Goal: Answer question/provide support: Share knowledge or assist other users

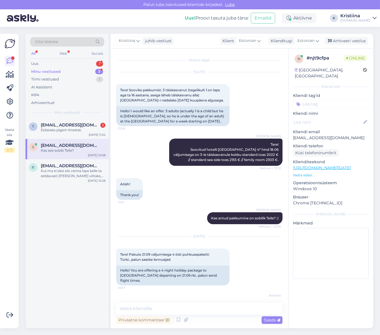
scroll to position [136, 0]
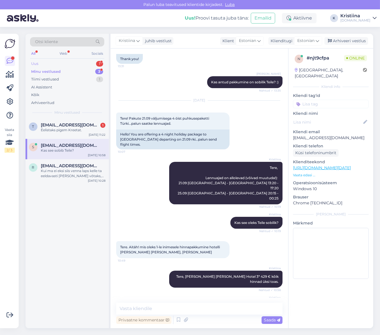
click at [87, 63] on div "Uus 1" at bounding box center [67, 64] width 74 height 8
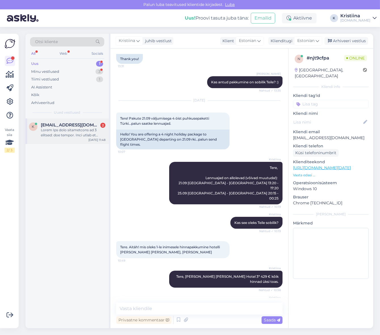
click at [64, 131] on div at bounding box center [73, 133] width 65 height 10
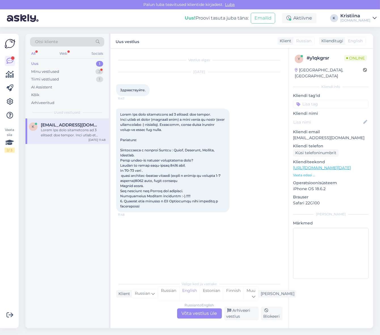
click at [209, 313] on div "Russian to English Võta vestlus üle" at bounding box center [199, 314] width 45 height 10
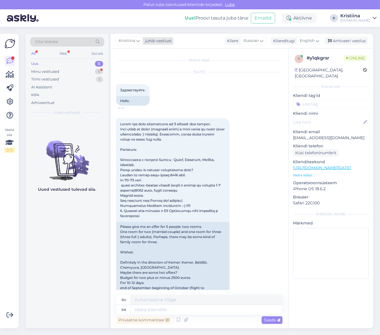
click at [124, 42] on span "Kristiina" at bounding box center [127, 41] width 16 height 6
type input "tat"
click at [126, 72] on div "[PERSON_NAME][EMAIL_ADDRESS][DOMAIN_NAME]" at bounding box center [145, 72] width 47 height 5
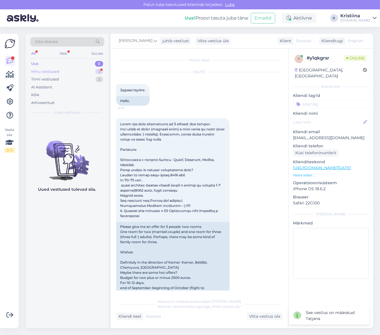
click at [78, 71] on div "Minu vestlused 3" at bounding box center [67, 72] width 74 height 8
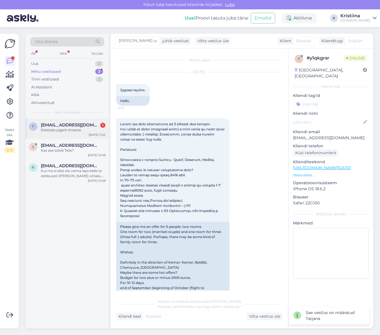
click at [66, 134] on div "t [EMAIL_ADDRESS][DOMAIN_NAME] 1 Eelistaks pigem Kreetat. [DATE] 11:22" at bounding box center [67, 129] width 83 height 20
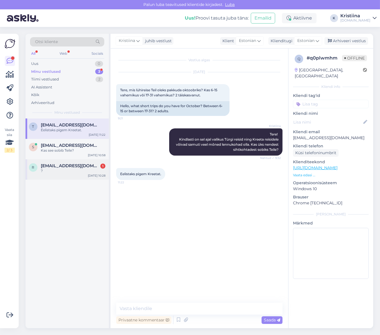
click at [67, 172] on div "?" at bounding box center [73, 171] width 65 height 5
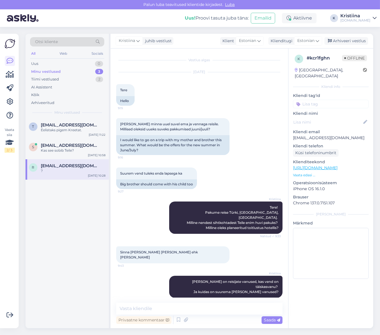
scroll to position [114, 0]
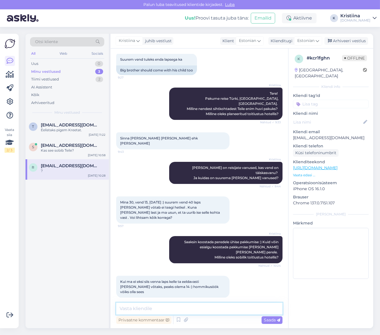
click at [174, 304] on textarea at bounding box center [199, 309] width 167 height 12
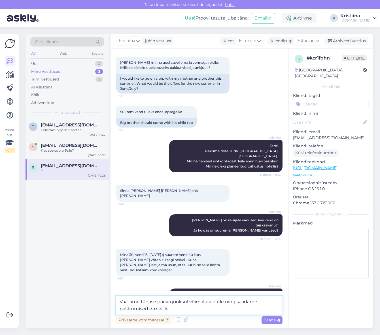
scroll to position [121, 0]
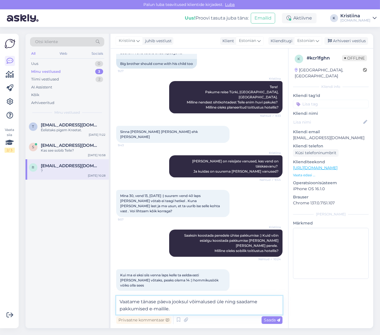
drag, startPoint x: 174, startPoint y: 309, endPoint x: 106, endPoint y: 300, distance: 69.6
click at [106, 300] on div "Otsi kliente All Web Socials Uus 0 Minu vestlused 3 Tiimi vestlused 2 AI Assist…" at bounding box center [200, 181] width 348 height 295
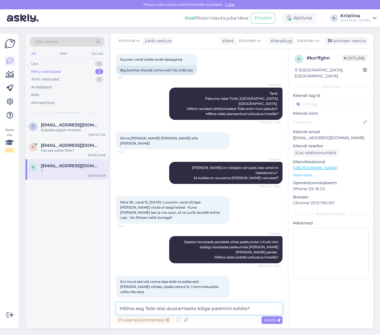
type textarea "Milline aeg Teile reisi alustamiseks kõige paremini sobiks?"
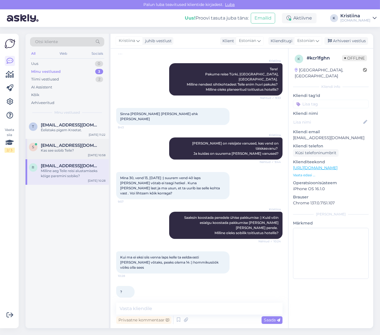
click at [96, 146] on span "[EMAIL_ADDRESS][DOMAIN_NAME]" at bounding box center [70, 145] width 59 height 5
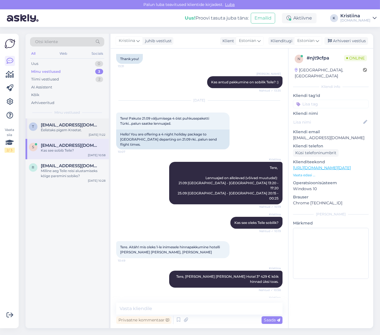
click at [55, 122] on div "t [EMAIL_ADDRESS][DOMAIN_NAME] Eelistaks pigem Kreetat. [DATE] 11:22" at bounding box center [67, 129] width 83 height 20
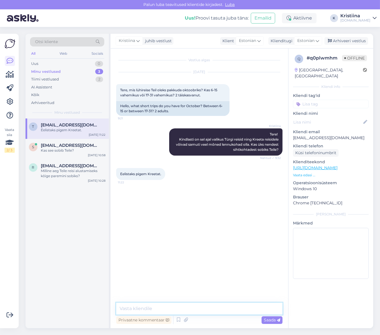
click at [186, 307] on textarea at bounding box center [199, 309] width 167 height 12
type textarea "Vaatame võimalused üle ning saadame pakkumised e-mailile"
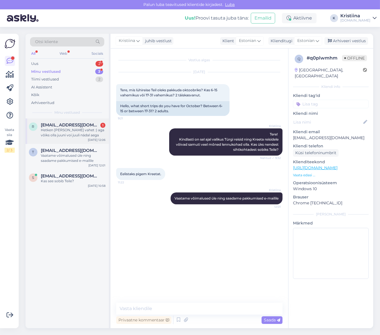
click at [81, 120] on div "r [EMAIL_ADDRESS][DOMAIN_NAME] 1 Hetken [PERSON_NAME] vahet :) aga võiks olla j…" at bounding box center [67, 132] width 83 height 26
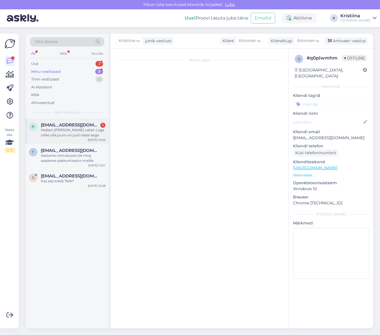
scroll to position [168, 0]
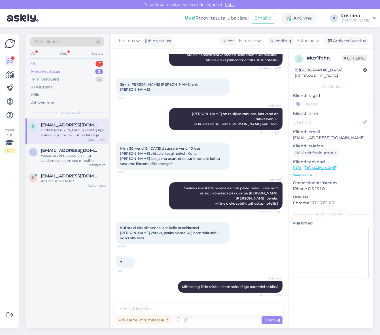
click at [49, 66] on div "Uus 2" at bounding box center [67, 64] width 74 height 8
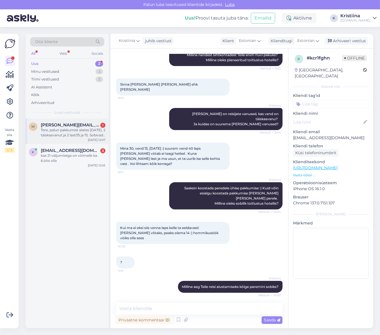
click at [68, 139] on div "m [PERSON_NAME][EMAIL_ADDRESS][DOMAIN_NAME] 1 Tere, palun pakkumist alates [DAT…" at bounding box center [67, 132] width 83 height 26
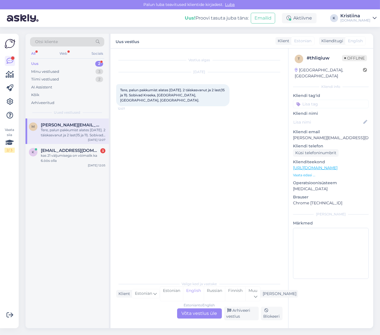
click at [205, 316] on div "Estonian to English Võta vestlus üle" at bounding box center [199, 314] width 45 height 10
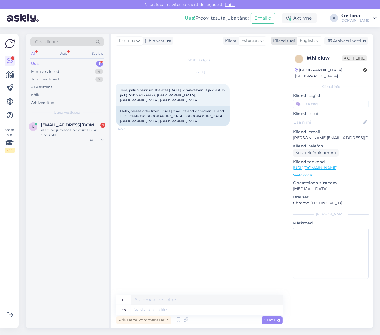
click at [308, 40] on span "English" at bounding box center [307, 41] width 15 height 6
click at [301, 75] on link "Estonian" at bounding box center [297, 75] width 62 height 9
click at [78, 121] on div "k [EMAIL_ADDRESS][DOMAIN_NAME] 3 kas 21 vàljumisega on vòimalik ka 6.öös olla […" at bounding box center [67, 132] width 83 height 26
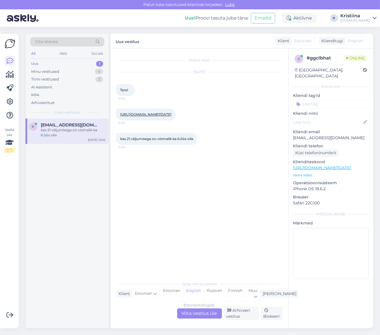
click at [158, 117] on link "[URL][DOMAIN_NAME][DATE]" at bounding box center [145, 114] width 51 height 4
click at [197, 318] on div "Estonian to English Võta vestlus üle" at bounding box center [199, 314] width 45 height 10
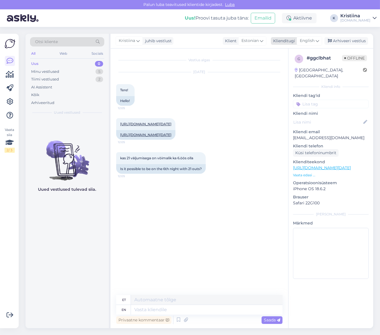
click at [309, 43] on span "English" at bounding box center [307, 41] width 15 height 6
click at [300, 72] on link "Estonian" at bounding box center [297, 75] width 62 height 9
click at [73, 72] on div "Minu vestlused 5" at bounding box center [67, 72] width 74 height 8
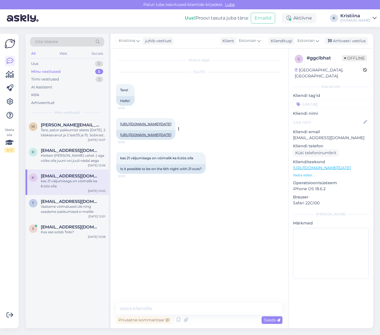
click at [172, 137] on link "[URL][DOMAIN_NAME][DATE]" at bounding box center [145, 135] width 51 height 4
click at [64, 62] on div "Uus 1" at bounding box center [67, 64] width 74 height 8
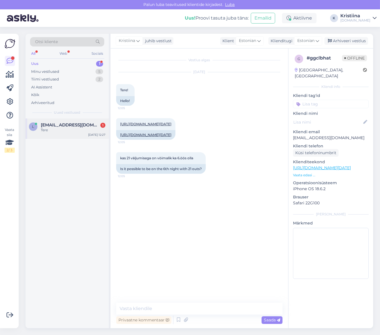
click at [72, 123] on span "[EMAIL_ADDRESS][DOMAIN_NAME]" at bounding box center [70, 125] width 59 height 5
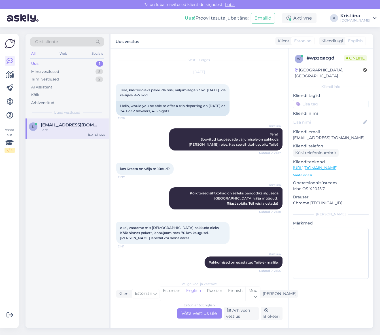
scroll to position [62, 0]
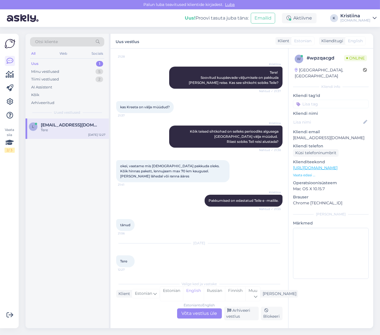
click at [192, 308] on div "Estonian to English" at bounding box center [199, 305] width 31 height 5
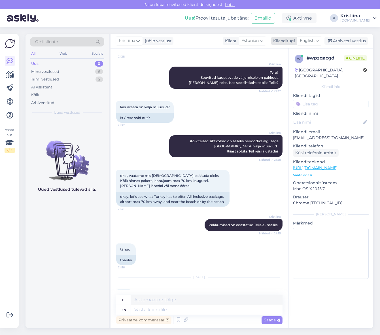
click at [317, 40] on icon at bounding box center [317, 41] width 3 height 6
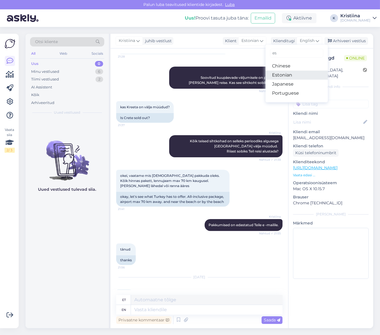
drag, startPoint x: 306, startPoint y: 73, endPoint x: 275, endPoint y: 103, distance: 42.5
click at [306, 73] on link "Estonian" at bounding box center [297, 75] width 62 height 9
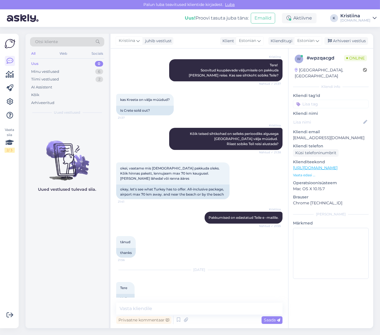
scroll to position [81, 0]
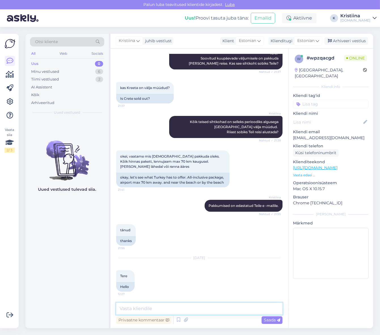
click at [143, 310] on textarea at bounding box center [199, 309] width 167 height 12
type textarea "Tere! Kuidas saame aidata?"
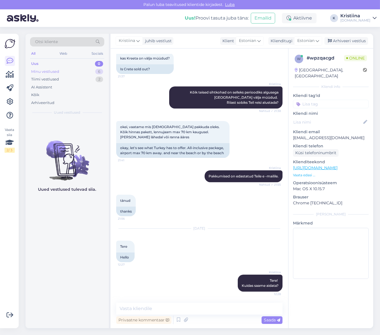
click at [65, 70] on div "Minu vestlused 6" at bounding box center [67, 72] width 74 height 8
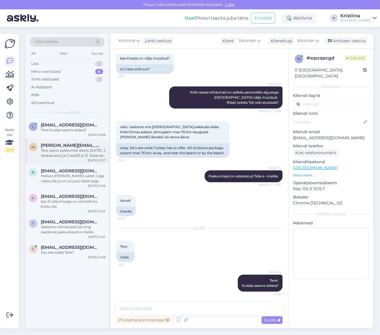
click at [64, 147] on span "[PERSON_NAME][EMAIL_ADDRESS][DOMAIN_NAME]" at bounding box center [70, 145] width 59 height 5
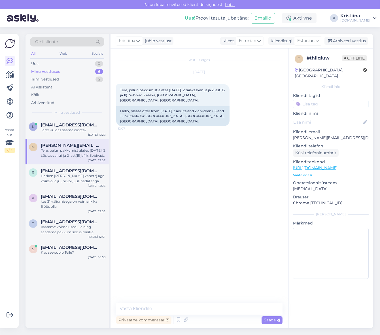
scroll to position [0, 0]
click at [48, 178] on div "Hetken [PERSON_NAME] vahet :) aga võiks olla juuni voi juuli nädal aega" at bounding box center [73, 179] width 65 height 10
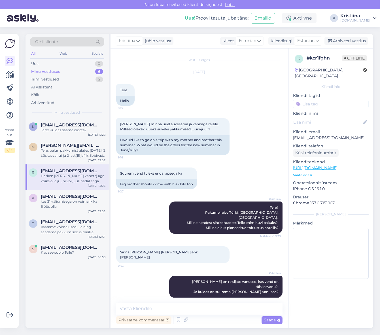
scroll to position [168, 0]
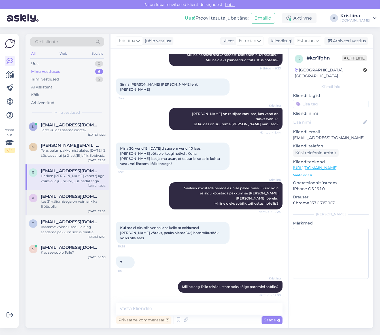
click at [67, 200] on div "kas 21 vàljumisega on vòimalik ka 6.öös olla" at bounding box center [73, 204] width 65 height 10
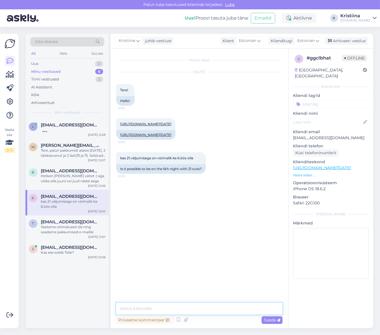
click at [155, 309] on textarea at bounding box center [199, 309] width 167 height 12
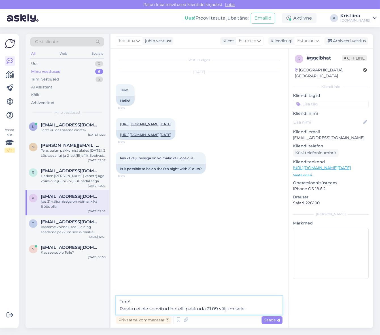
type textarea "Tere! Paraku ei ole soovitud hotelli pakkuda 21.09 väljumisele."
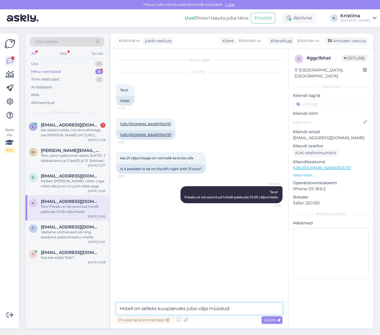
type textarea "Hotell on selleks kuupäevaks juba välja müüdud."
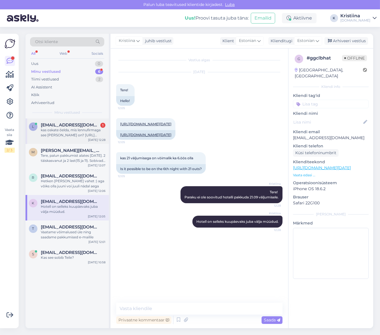
click at [46, 132] on div "kas oskate õelda, mis lennufirmaga see [PERSON_NAME] on? [URL][DOMAIN_NAME]" at bounding box center [73, 133] width 65 height 10
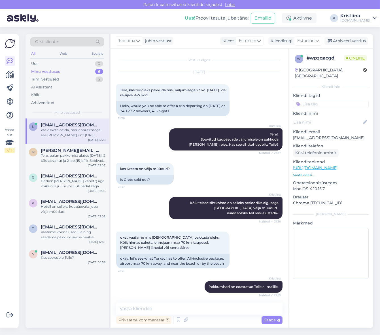
scroll to position [140, 0]
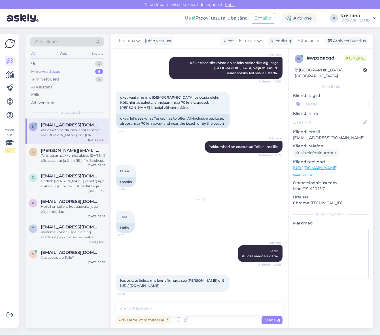
click at [160, 287] on link "[URL][DOMAIN_NAME]" at bounding box center [139, 286] width 39 height 4
click at [141, 308] on textarea at bounding box center [199, 309] width 167 height 12
type textarea "Lennufirma on MaviGök"
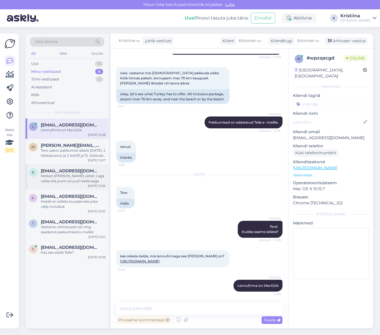
click at [61, 185] on div "r [EMAIL_ADDRESS][DOMAIN_NAME] Hetken [PERSON_NAME] vahet :) aga võiks olla juu…" at bounding box center [67, 178] width 83 height 26
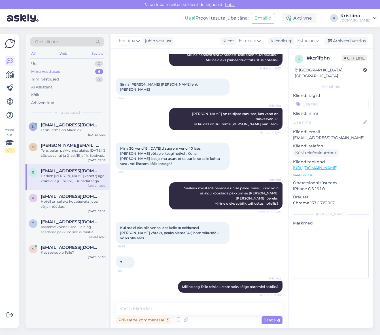
scroll to position [168, 0]
click at [87, 205] on div "Hotell on selleks kuupäevaks juba välja müüdud." at bounding box center [73, 204] width 65 height 10
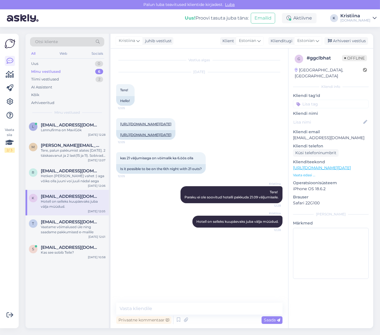
scroll to position [0, 0]
click at [87, 220] on span "[EMAIL_ADDRESS][DOMAIN_NAME]" at bounding box center [70, 222] width 59 height 5
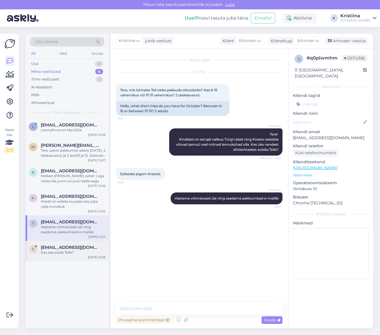
click at [78, 246] on span "[EMAIL_ADDRESS][DOMAIN_NAME]" at bounding box center [70, 247] width 59 height 5
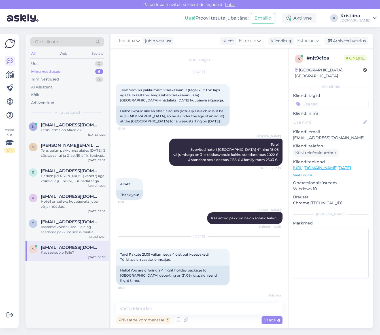
scroll to position [136, 0]
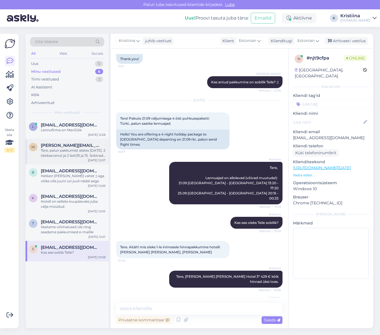
click at [66, 147] on span "[PERSON_NAME][EMAIL_ADDRESS][DOMAIN_NAME]" at bounding box center [70, 145] width 59 height 5
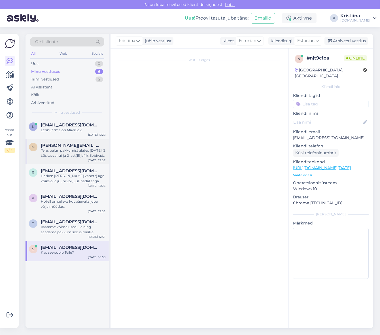
scroll to position [0, 0]
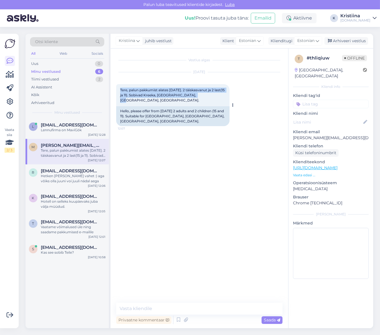
drag, startPoint x: 120, startPoint y: 88, endPoint x: 199, endPoint y: 98, distance: 79.8
click at [199, 97] on div "Tere, palun pakkumist alates [DATE]. 2 täiskasvanut ja 2 last(15 ja 11). Sobiva…" at bounding box center [172, 95] width 113 height 22
click at [200, 98] on div "Tere, palun pakkumist alates [DATE]. 2 täiskasvanut ja 2 last(15 ja 11). Sobiva…" at bounding box center [172, 95] width 113 height 22
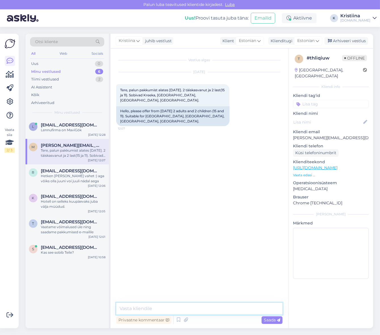
click at [151, 308] on textarea at bounding box center [199, 309] width 167 height 12
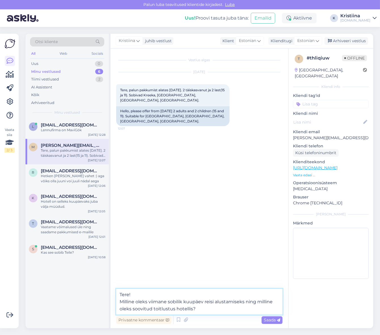
type textarea "Tere! Milline oleks viimane sobilik kuupäev reisi alustamiseks ning milline ole…"
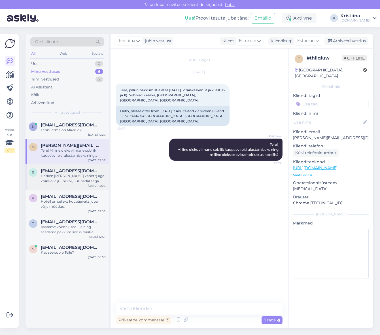
click at [64, 182] on div "Hetken [PERSON_NAME] vahet :) aga võiks olla juuni voi juuli nädal aega" at bounding box center [73, 179] width 65 height 10
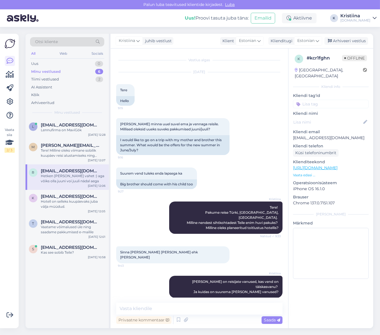
scroll to position [168, 0]
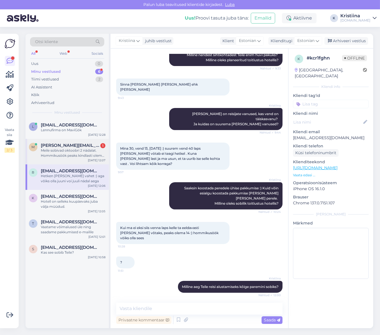
click at [70, 149] on div "Meile sobivad oktoobri 2 nädalat. Hommikusöök peaks kindlasti olema. [GEOGRAPHI…" at bounding box center [73, 153] width 65 height 10
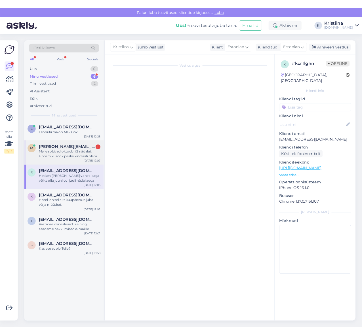
scroll to position [0, 0]
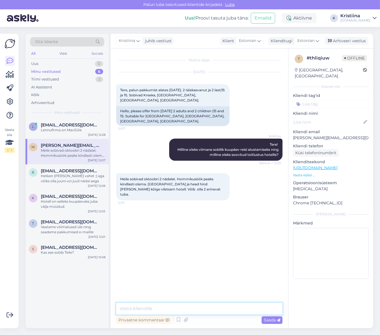
click at [146, 307] on textarea at bounding box center [199, 309] width 167 height 12
type textarea "Milline oleks planeeritud eelarve reisija kohta, millest kindlasti üle minna ei…"
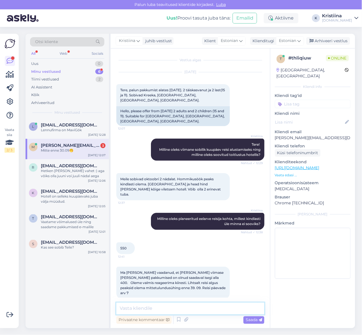
scroll to position [12, 0]
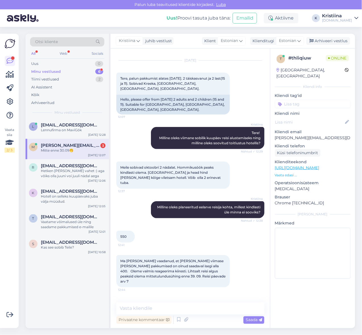
click at [81, 148] on div "Mitte enne 30.09🤭" at bounding box center [73, 150] width 65 height 5
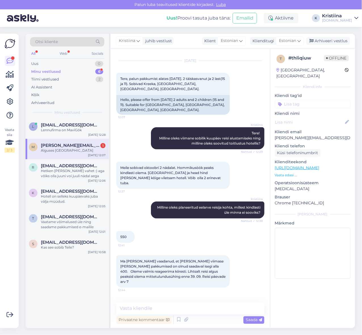
scroll to position [36, 0]
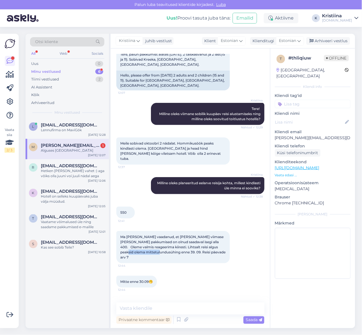
drag, startPoint x: 149, startPoint y: 235, endPoint x: 179, endPoint y: 236, distance: 30.4
click at [179, 236] on span "Ma [PERSON_NAME] vaadanud, et [PERSON_NAME] viimase [PERSON_NAME] pakkumised on…" at bounding box center [173, 247] width 106 height 25
click at [73, 146] on span "[PERSON_NAME][EMAIL_ADDRESS][DOMAIN_NAME]" at bounding box center [70, 145] width 59 height 5
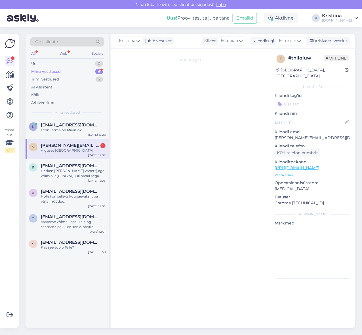
scroll to position [0, 0]
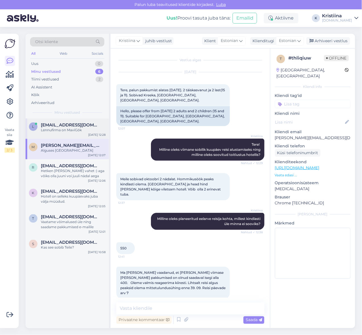
click at [62, 132] on div "Lennufirma on MaviGök" at bounding box center [73, 130] width 65 height 5
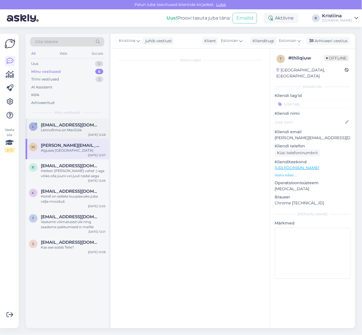
scroll to position [165, 0]
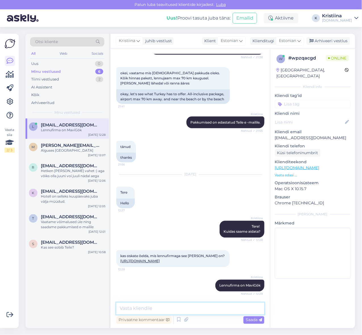
click at [177, 307] on textarea at bounding box center [190, 309] width 148 height 12
type textarea "Kas soovite pakkumist sellele hotellile e-mailile?"
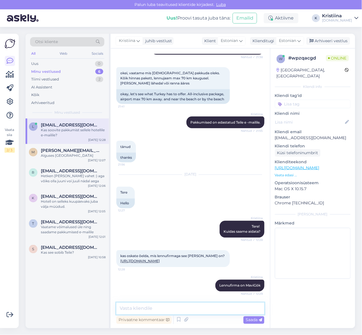
scroll to position [189, 0]
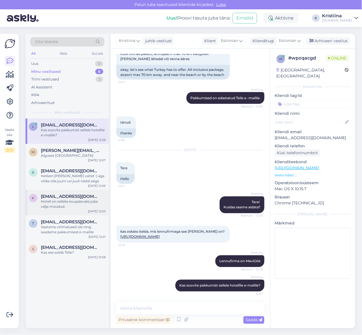
click at [70, 205] on div "Hotell on selleks kuupäevaks juba välja müüdud." at bounding box center [73, 204] width 65 height 10
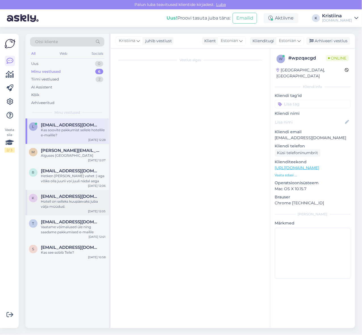
scroll to position [0, 0]
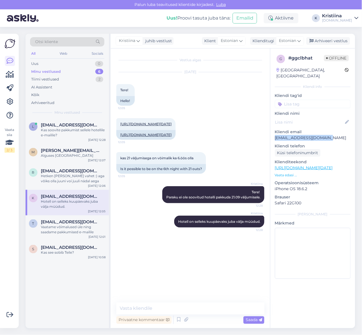
drag, startPoint x: 326, startPoint y: 132, endPoint x: 275, endPoint y: 133, distance: 51.6
click at [275, 135] on p "[EMAIL_ADDRESS][DOMAIN_NAME]" at bounding box center [313, 138] width 76 height 6
copy p "[EMAIL_ADDRESS][DOMAIN_NAME]"
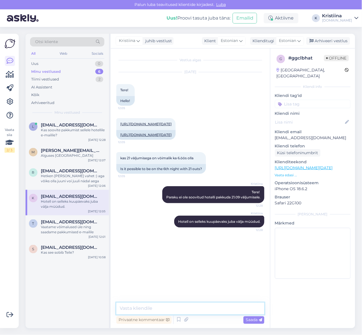
click at [197, 305] on textarea at bounding box center [190, 309] width 148 height 12
click at [140, 210] on div "Kristiina Tere! Paraku ei ole soovitud hotelli pakkuda 21.09 väljumisele. 12:28" at bounding box center [190, 195] width 148 height 30
click at [150, 126] on link "[URL][DOMAIN_NAME][DATE]" at bounding box center [145, 124] width 51 height 4
drag, startPoint x: 129, startPoint y: 197, endPoint x: 175, endPoint y: 199, distance: 46.3
click at [175, 160] on span "kas 21 vàljumisega on vòimalik ka 6.öös olla" at bounding box center [156, 158] width 73 height 4
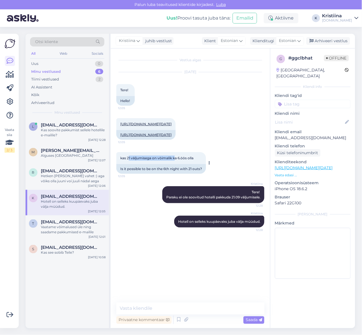
click at [175, 160] on span "kas 21 vàljumisega on vòimalik ka 6.öös olla" at bounding box center [156, 158] width 73 height 4
click at [141, 309] on textarea at bounding box center [190, 309] width 148 height 12
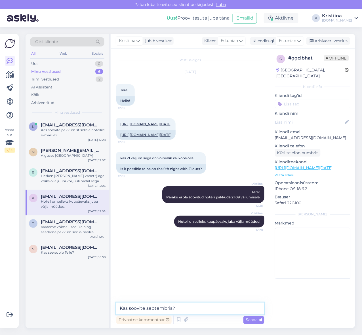
type textarea "Kas soovite septembris?"
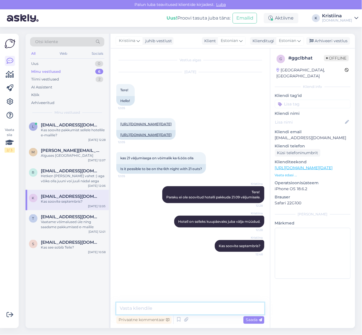
click at [175, 307] on textarea at bounding box center [190, 309] width 148 height 12
type textarea "Kui soovite oktoobri teise, saadame hinnad Teile e-mailile."
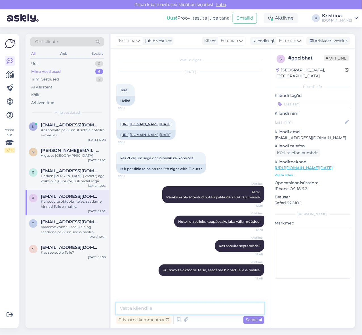
scroll to position [26, 0]
click at [336, 43] on div "Arhiveeri vestlus" at bounding box center [328, 41] width 44 height 8
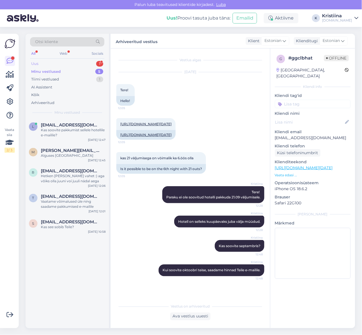
click at [65, 61] on div "Uus 1" at bounding box center [67, 64] width 74 height 8
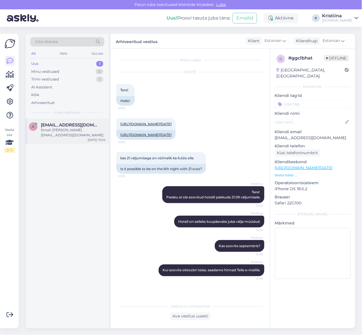
click at [62, 123] on span "[EMAIL_ADDRESS][DOMAIN_NAME]" at bounding box center [70, 125] width 59 height 5
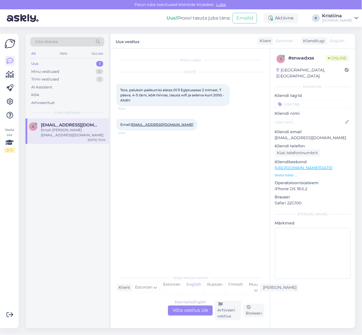
click at [195, 310] on div "Estonian to English Võta vestlus üle" at bounding box center [190, 311] width 45 height 10
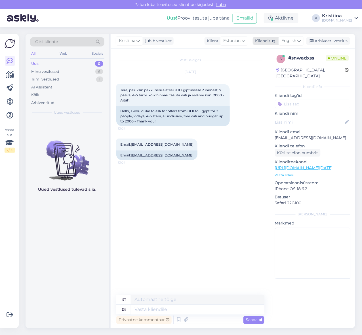
click at [298, 41] on icon at bounding box center [299, 41] width 3 height 6
click at [282, 75] on link "Estonian" at bounding box center [278, 75] width 62 height 9
drag, startPoint x: 152, startPoint y: 94, endPoint x: 168, endPoint y: 95, distance: 16.2
click at [160, 94] on span "Tere, paluksin pakkumisi alates 01.11 Egiptusesse 2 inimest, 7 päeva, 4-5 tärni…" at bounding box center [172, 95] width 105 height 14
click at [171, 95] on span "Tere, paluksin pakkumisi alates 01.11 Egiptusesse 2 inimest, 7 päeva, 4-5 tärni…" at bounding box center [172, 95] width 105 height 14
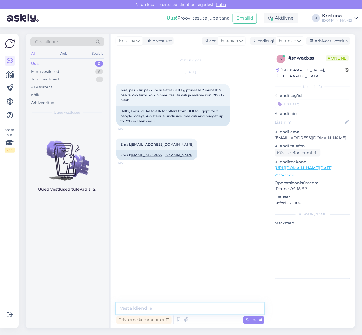
click at [149, 311] on textarea at bounding box center [190, 309] width 148 height 12
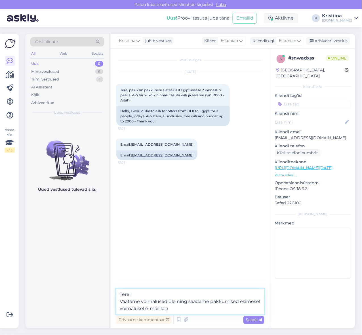
type textarea "Tere! Vaatame võimalused üle ning saadame pakkumised esimesel võimalusel e-mail…"
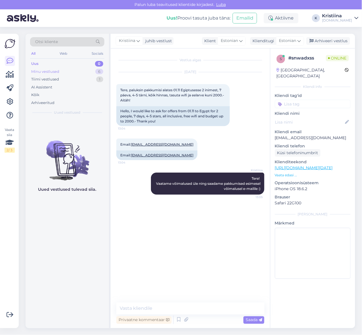
click at [53, 69] on div "Minu vestlused" at bounding box center [45, 72] width 28 height 6
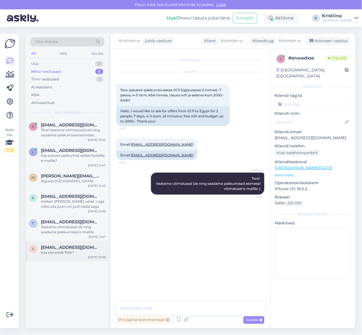
click at [64, 257] on div "s [EMAIL_ADDRESS][DOMAIN_NAME] Kas see sobib Teile? [DATE] 10:58" at bounding box center [67, 251] width 83 height 20
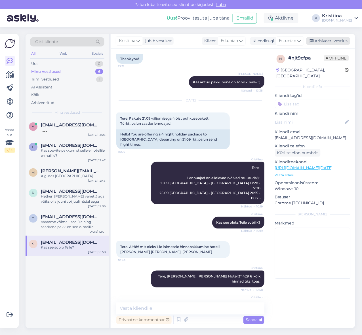
click at [327, 41] on div "Arhiveeri vestlus" at bounding box center [328, 41] width 44 height 8
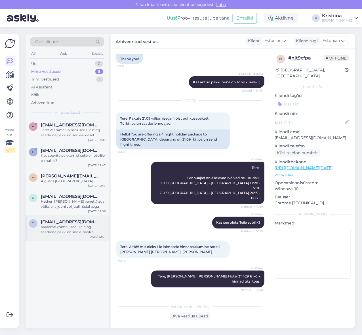
click at [57, 228] on div "Vaatame võimalused üle ning saadame pakkumised e-mailile" at bounding box center [73, 230] width 65 height 10
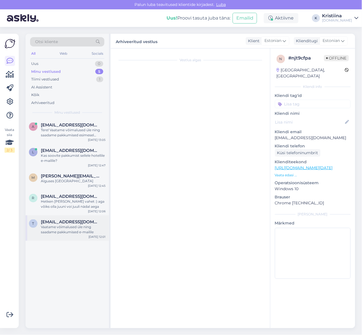
scroll to position [0, 0]
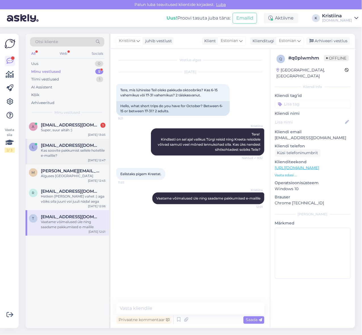
click at [65, 148] on div "Kas soovite pakkumist sellele hotellile e-mailile?" at bounding box center [73, 153] width 65 height 10
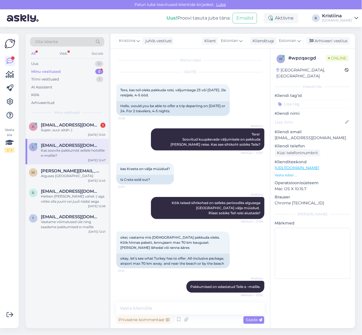
scroll to position [189, 0]
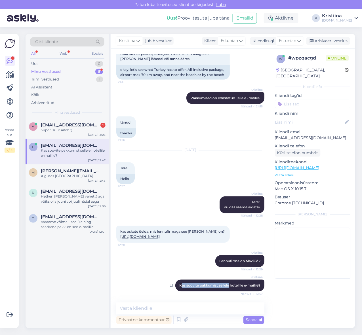
drag, startPoint x: 175, startPoint y: 285, endPoint x: 222, endPoint y: 285, distance: 46.8
click at [222, 285] on span "Kas soovite pakkumist sellele hotellile e-mailile?" at bounding box center [219, 286] width 81 height 4
click at [334, 41] on div "Arhiveeri vestlus" at bounding box center [328, 41] width 44 height 8
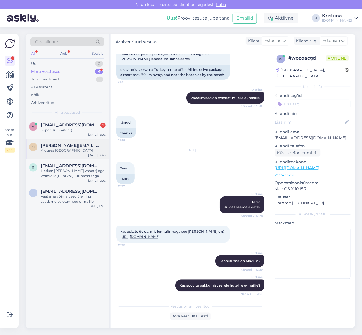
click at [64, 152] on div "Alguses [GEOGRAPHIC_DATA]" at bounding box center [73, 150] width 65 height 5
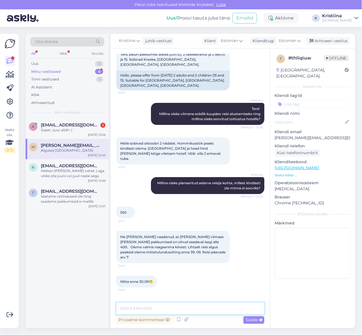
click at [153, 313] on textarea at bounding box center [190, 309] width 148 height 12
type textarea "Vaatame võimalikud variandid üle ning vastame Teile e-mailile :)"
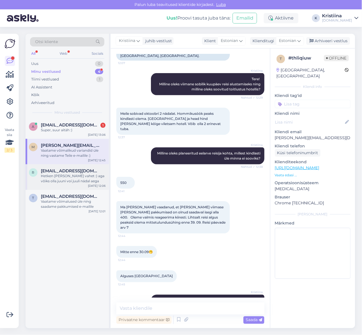
click at [58, 180] on div "Hetken [PERSON_NAME] vahet :) aga võiks olla juuni voi juuli nädal aega" at bounding box center [73, 179] width 65 height 10
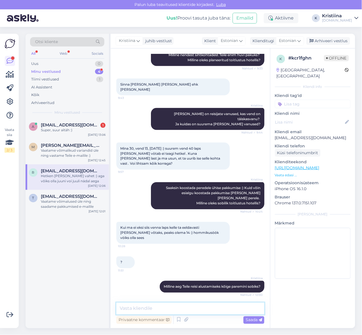
click at [159, 312] on textarea at bounding box center [190, 309] width 148 height 12
click at [56, 205] on div "Vaatame võimalused üle ning saadame pakkumised e-mailile" at bounding box center [73, 204] width 65 height 10
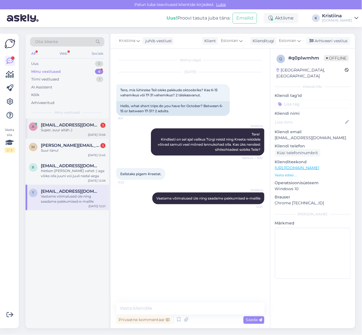
click at [67, 130] on div "Super, suur aitäh :)" at bounding box center [73, 130] width 65 height 5
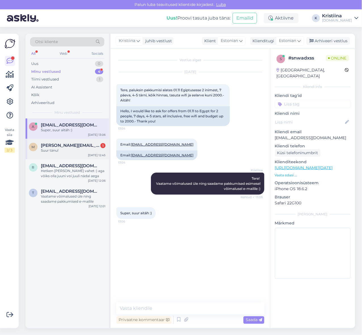
click at [74, 150] on div "Suur tänu!" at bounding box center [73, 150] width 65 height 5
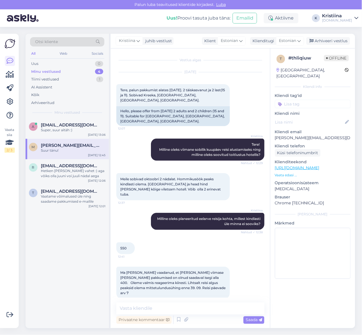
scroll to position [90, 0]
